Goal: Transaction & Acquisition: Purchase product/service

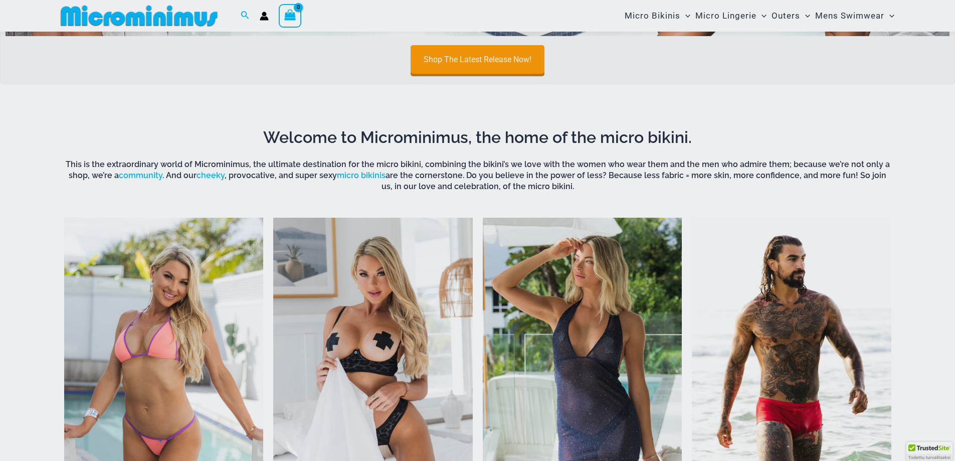
scroll to position [91, 0]
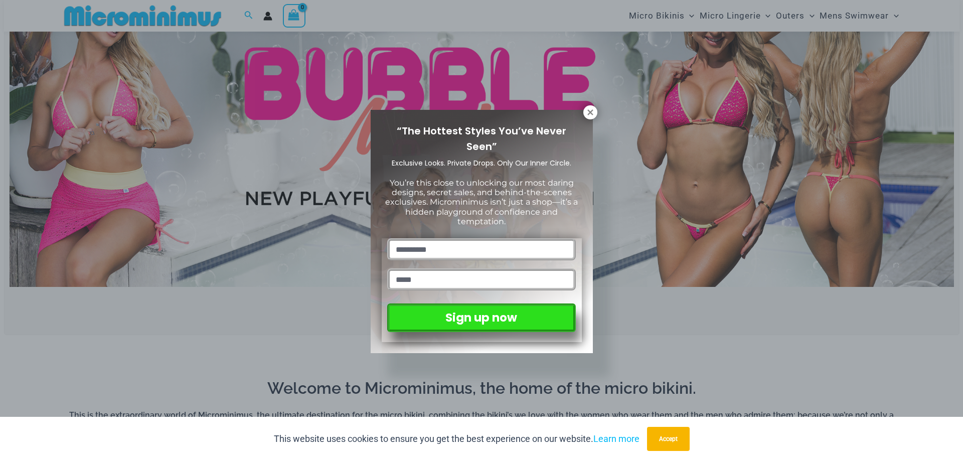
click at [327, 135] on div "“The Hottest Styles You’ve Never Seen” Exclusive Looks. Private Drops. Only Our…" at bounding box center [481, 230] width 963 height 461
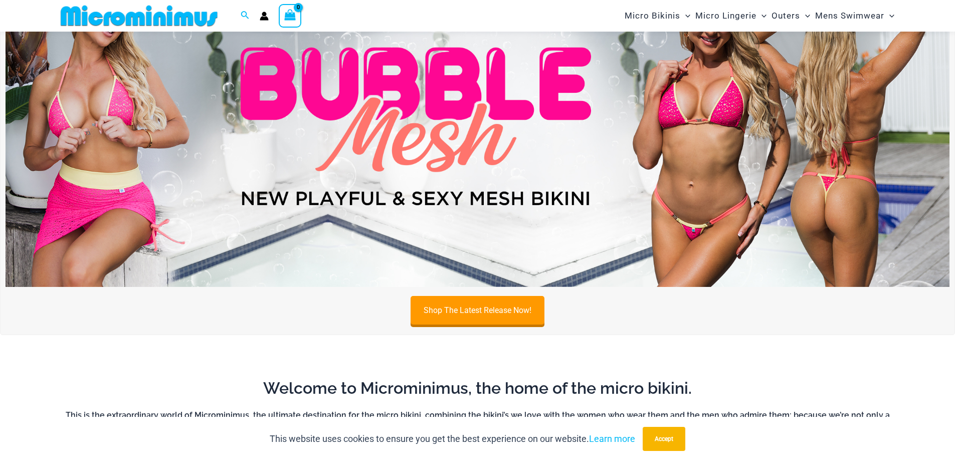
click at [556, 164] on img at bounding box center [478, 126] width 944 height 321
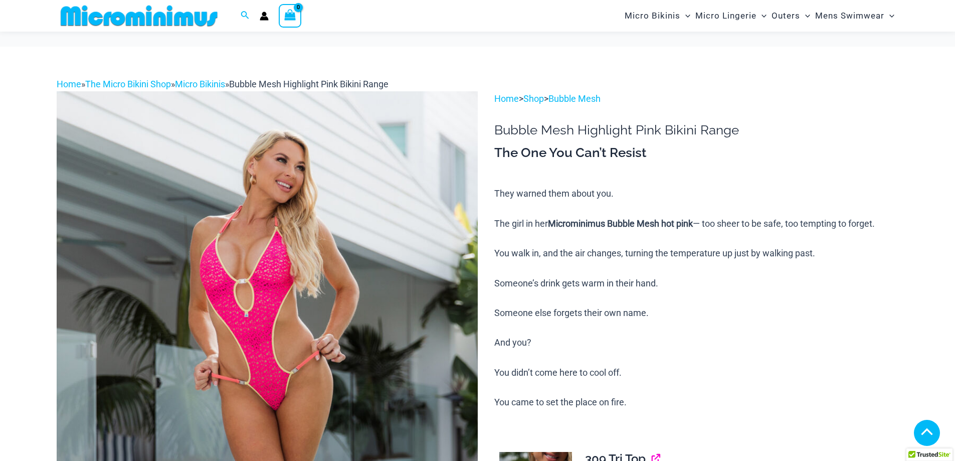
click at [652, 451] on link "View product" at bounding box center [652, 458] width 0 height 15
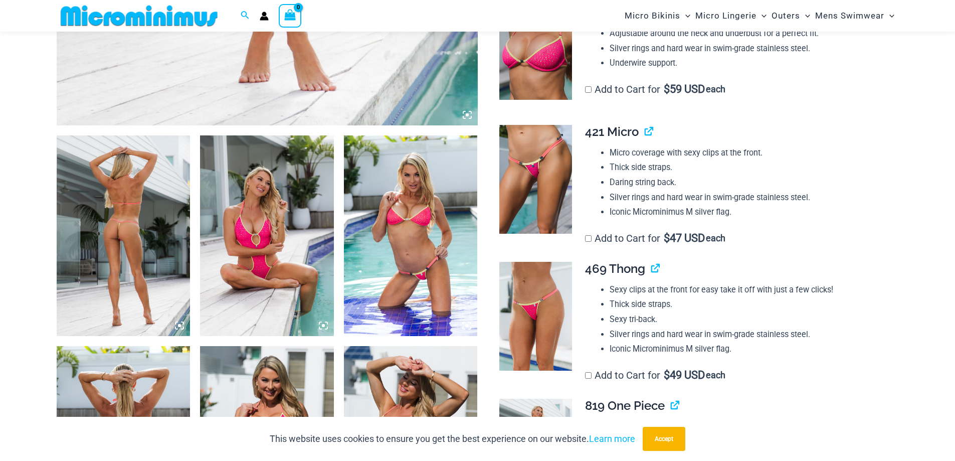
scroll to position [597, 0]
click at [537, 193] on img at bounding box center [536, 179] width 73 height 109
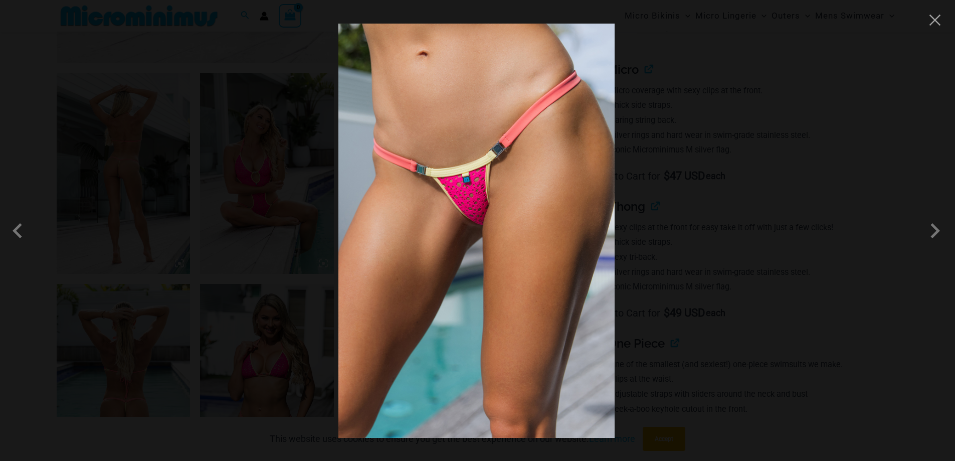
scroll to position [848, 0]
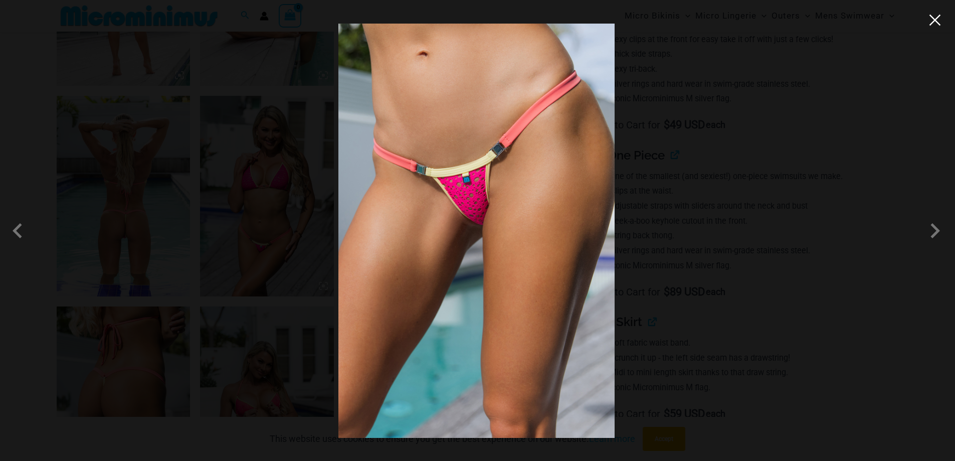
click at [931, 26] on button "Close" at bounding box center [935, 20] width 15 height 15
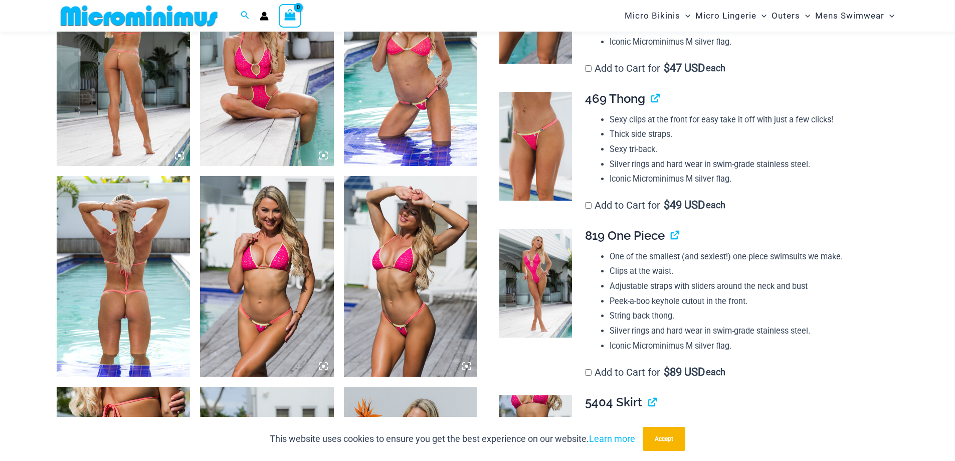
scroll to position [648, 0]
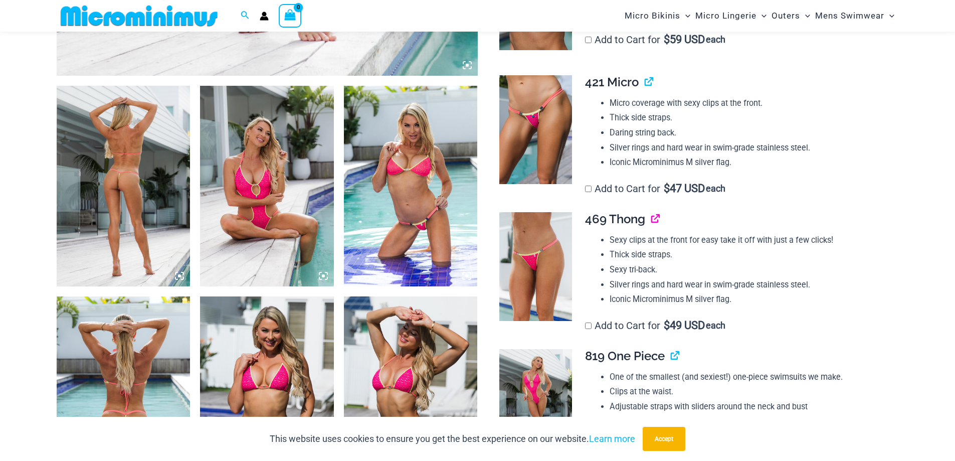
click at [652, 218] on link "View product" at bounding box center [652, 219] width 0 height 15
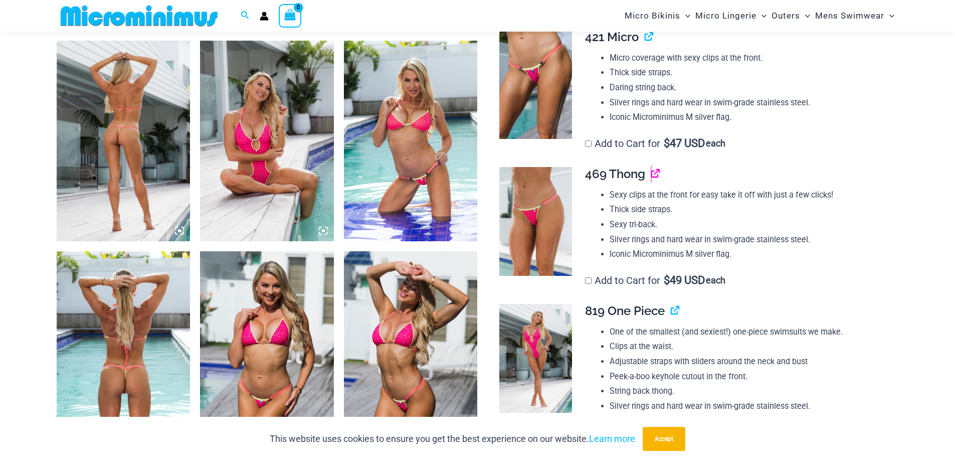
scroll to position [748, 0]
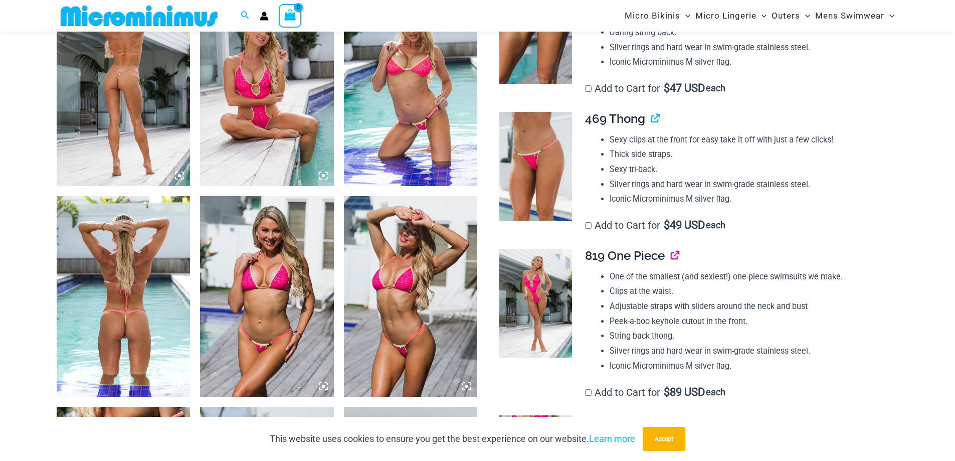
click at [671, 256] on link "View product" at bounding box center [671, 255] width 0 height 15
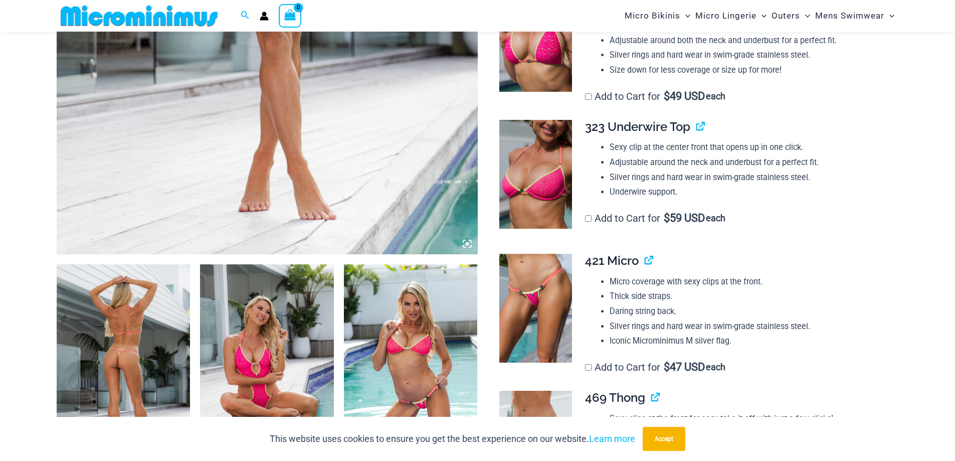
scroll to position [347, 0]
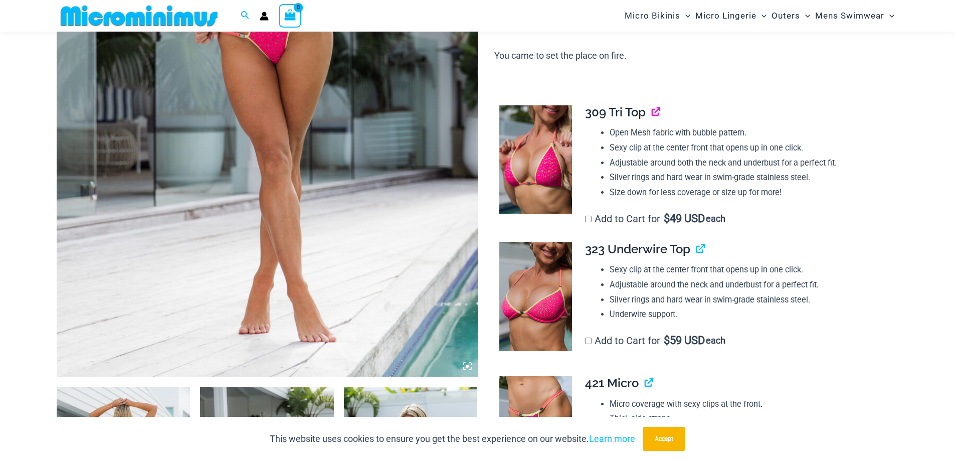
click at [652, 110] on link "View product" at bounding box center [652, 112] width 0 height 15
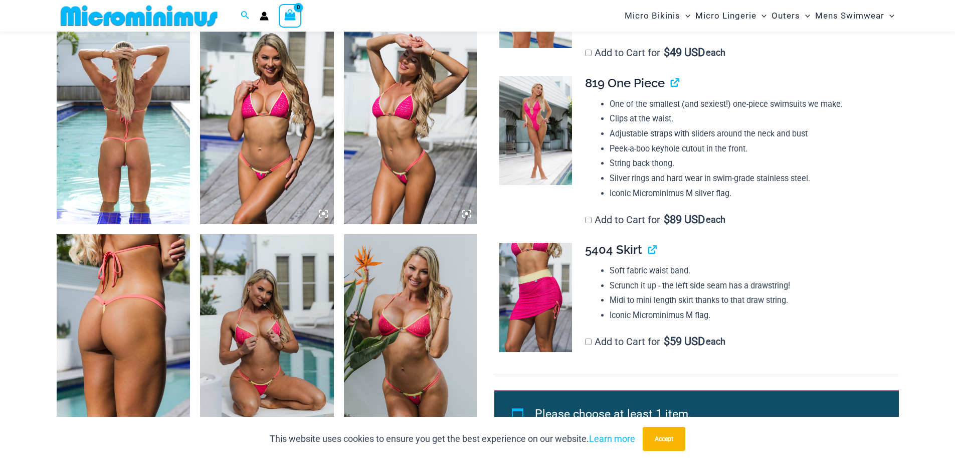
scroll to position [1099, 0]
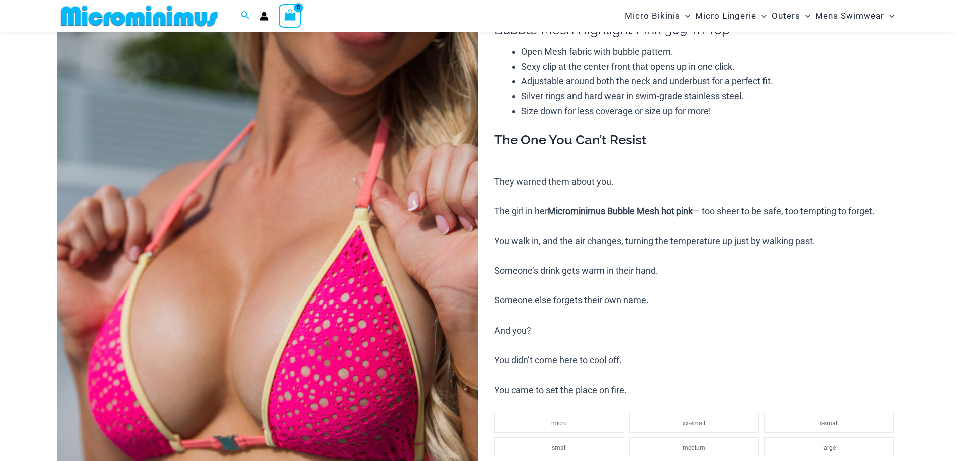
scroll to position [100, 0]
